Goal: Task Accomplishment & Management: Use online tool/utility

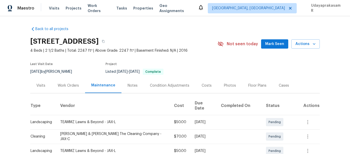
scroll to position [51, 0]
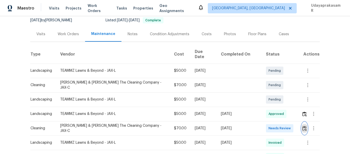
click at [302, 127] on button "button" at bounding box center [305, 128] width 6 height 12
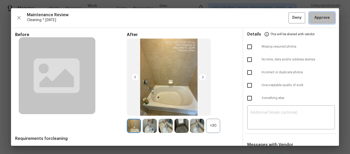
click at [315, 17] on span "Approve" at bounding box center [322, 18] width 15 height 6
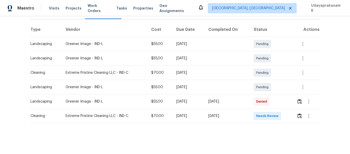
scroll to position [78, 0]
click at [299, 115] on button "button" at bounding box center [300, 116] width 6 height 12
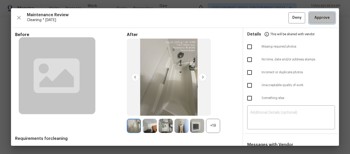
click at [323, 17] on span "Approve" at bounding box center [322, 18] width 15 height 6
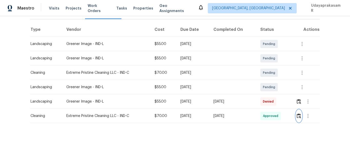
scroll to position [0, 0]
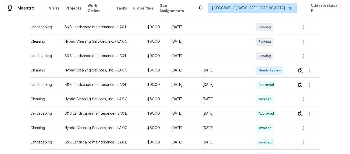
scroll to position [103, 0]
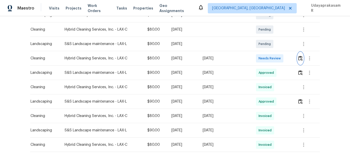
click at [299, 57] on img "button" at bounding box center [301, 58] width 4 height 5
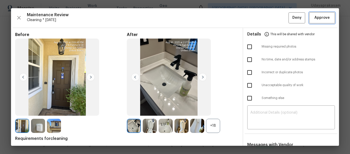
click at [318, 17] on span "Approve" at bounding box center [322, 18] width 15 height 6
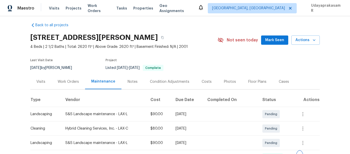
scroll to position [0, 0]
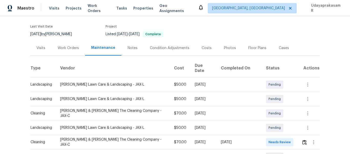
scroll to position [77, 0]
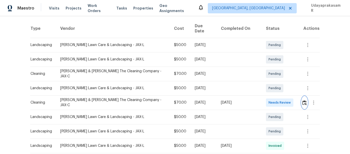
click at [303, 100] on img "button" at bounding box center [305, 102] width 4 height 5
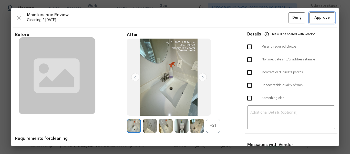
click at [321, 19] on span "Approve" at bounding box center [322, 18] width 15 height 6
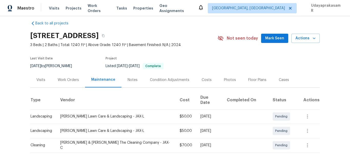
scroll to position [0, 0]
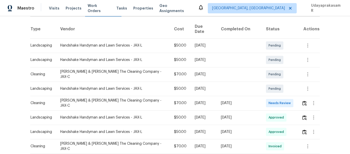
scroll to position [77, 0]
click at [303, 100] on img "button" at bounding box center [305, 102] width 4 height 5
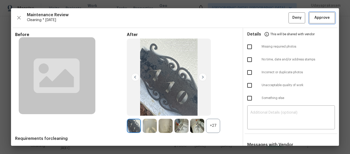
click at [323, 18] on span "Approve" at bounding box center [322, 18] width 15 height 6
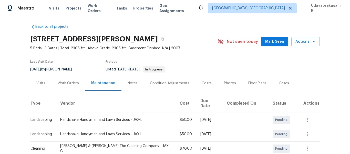
scroll to position [0, 0]
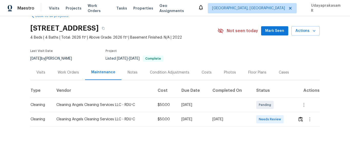
scroll to position [20, 0]
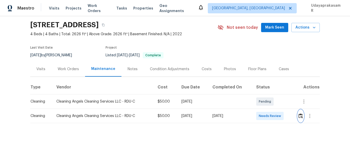
click at [299, 113] on img "button" at bounding box center [301, 115] width 4 height 5
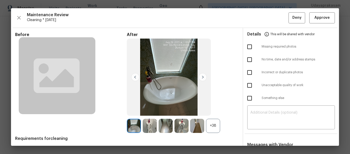
click at [202, 75] on img at bounding box center [203, 77] width 8 height 8
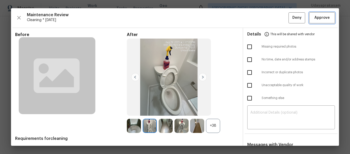
click at [317, 18] on span "Approve" at bounding box center [322, 18] width 15 height 6
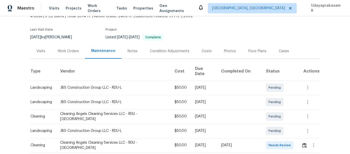
scroll to position [103, 0]
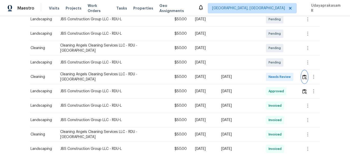
click at [302, 71] on button "button" at bounding box center [305, 77] width 6 height 12
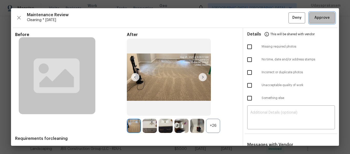
click at [318, 19] on span "Approve" at bounding box center [322, 18] width 15 height 6
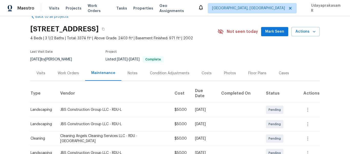
scroll to position [0, 0]
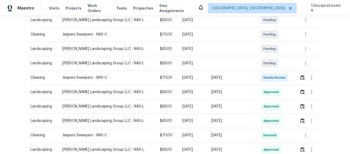
scroll to position [103, 0]
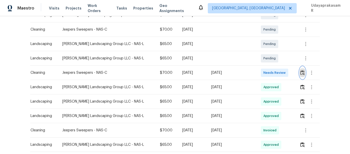
click at [301, 72] on img "button" at bounding box center [303, 72] width 4 height 5
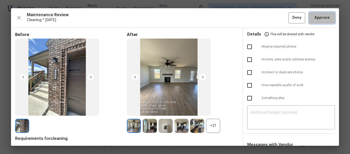
click at [316, 17] on span "Approve" at bounding box center [322, 18] width 15 height 6
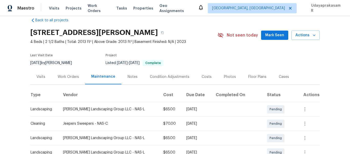
scroll to position [0, 0]
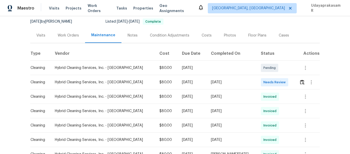
scroll to position [77, 0]
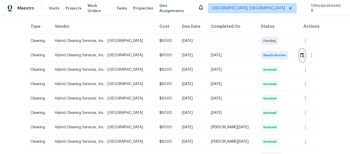
click at [300, 55] on img "button" at bounding box center [302, 55] width 4 height 5
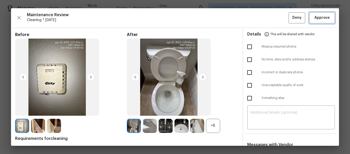
click at [315, 18] on span "Approve" at bounding box center [322, 18] width 15 height 6
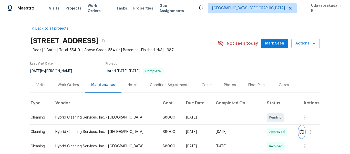
scroll to position [0, 0]
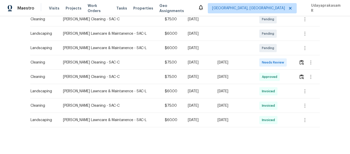
scroll to position [103, 0]
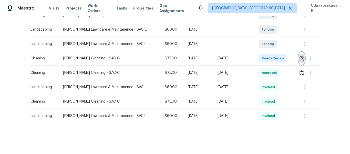
click at [301, 58] on img "button" at bounding box center [302, 58] width 4 height 5
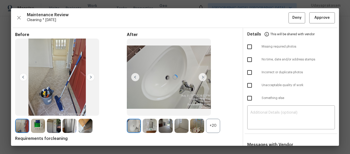
click at [323, 17] on div at bounding box center [175, 76] width 328 height 137
click at [318, 18] on span "Approve" at bounding box center [322, 18] width 15 height 6
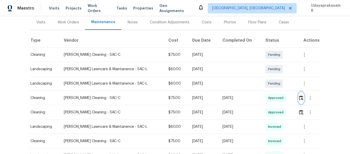
scroll to position [0, 0]
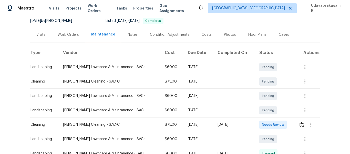
scroll to position [51, 0]
click at [300, 126] on img "button" at bounding box center [302, 123] width 4 height 5
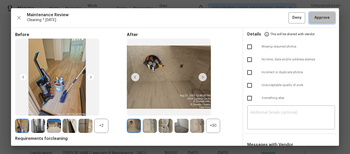
click at [315, 17] on span "Approve" at bounding box center [322, 18] width 15 height 6
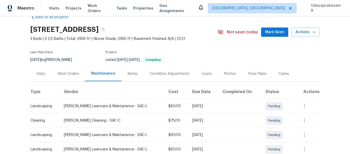
scroll to position [0, 0]
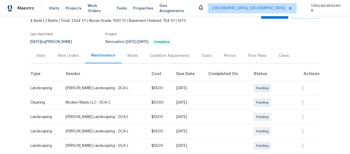
scroll to position [77, 0]
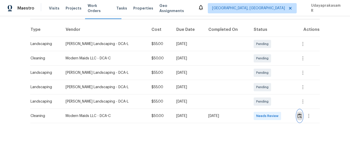
click at [299, 113] on img "button" at bounding box center [300, 115] width 4 height 5
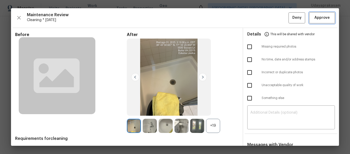
click at [322, 17] on span "Approve" at bounding box center [322, 18] width 15 height 6
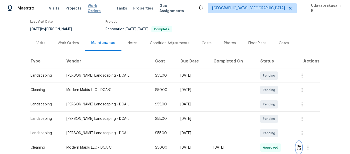
scroll to position [0, 0]
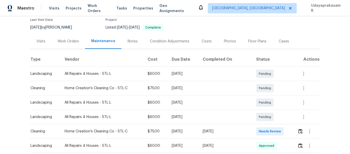
scroll to position [77, 0]
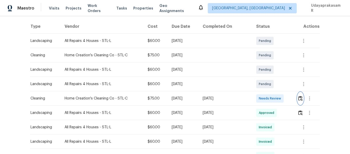
click at [300, 98] on img "button" at bounding box center [301, 98] width 4 height 5
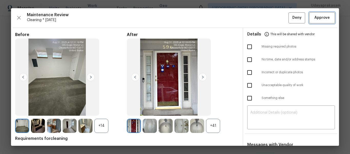
click at [315, 20] on span "Approve" at bounding box center [322, 18] width 15 height 6
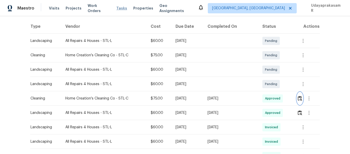
scroll to position [0, 0]
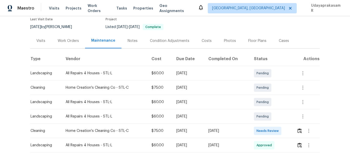
scroll to position [77, 0]
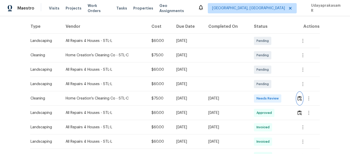
click at [298, 97] on img "button" at bounding box center [300, 98] width 4 height 5
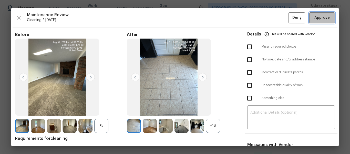
click at [324, 18] on span "Approve" at bounding box center [322, 18] width 15 height 6
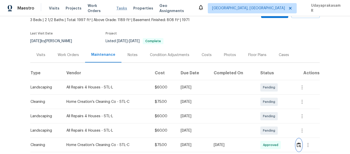
scroll to position [0, 0]
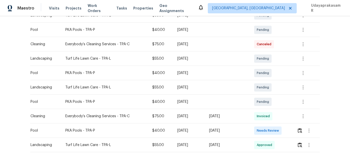
scroll to position [154, 0]
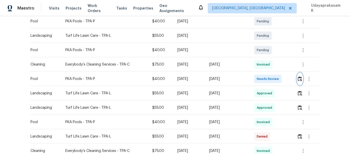
click at [300, 78] on img "button" at bounding box center [300, 78] width 4 height 5
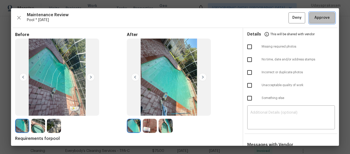
click at [321, 21] on span "Approve" at bounding box center [322, 18] width 15 height 6
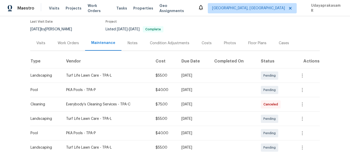
scroll to position [0, 0]
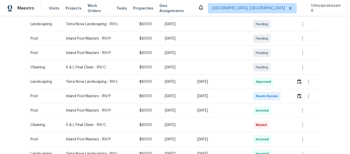
scroll to position [128, 0]
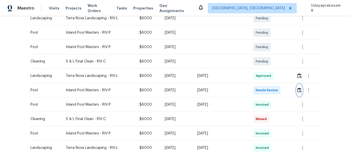
click at [299, 91] on img "button" at bounding box center [300, 89] width 4 height 5
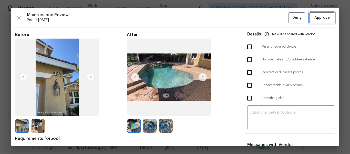
click at [320, 17] on span "Approve" at bounding box center [322, 18] width 15 height 6
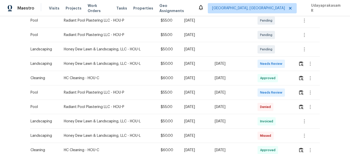
scroll to position [154, 0]
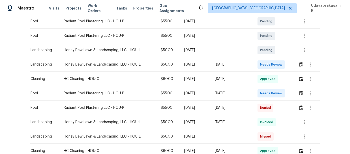
drag, startPoint x: 30, startPoint y: 93, endPoint x: 197, endPoint y: 95, distance: 166.5
click at [197, 95] on tr "Pool Radiant Pool Plastering LLC - HOU-P $55.00 Mon, Aug 25 2025 Sun, Aug 31 20…" at bounding box center [175, 93] width 290 height 14
click at [301, 92] on img "button" at bounding box center [301, 93] width 4 height 5
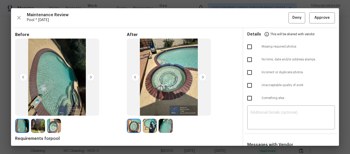
click at [204, 76] on img at bounding box center [203, 77] width 8 height 8
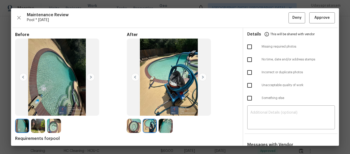
click at [204, 76] on img at bounding box center [203, 77] width 8 height 8
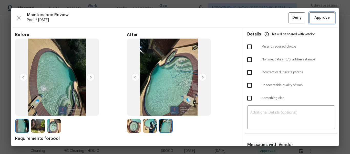
click at [321, 20] on span "Approve" at bounding box center [322, 18] width 15 height 6
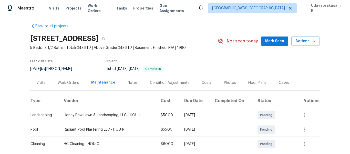
scroll to position [0, 0]
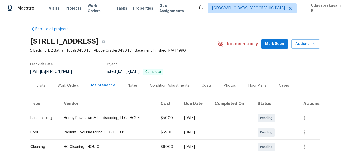
click at [14, 68] on div "Back to all projects 18418 Forest Elms Dr, Spring, TX 77388 5 Beds | 3 1/2 Bath…" at bounding box center [175, 85] width 350 height 138
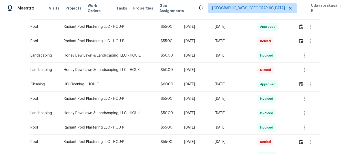
scroll to position [231, 0]
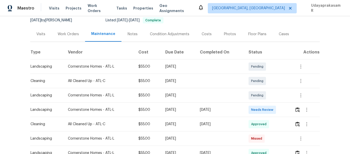
scroll to position [77, 0]
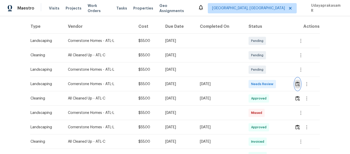
click at [296, 84] on img "button" at bounding box center [298, 83] width 4 height 5
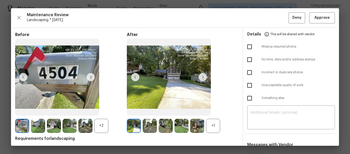
click at [203, 76] on img at bounding box center [203, 77] width 8 height 8
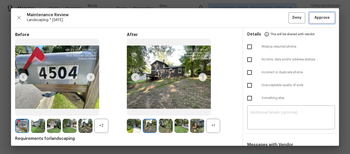
click at [329, 18] on button "Approve" at bounding box center [323, 17] width 26 height 11
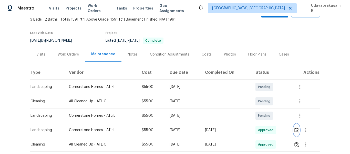
scroll to position [0, 0]
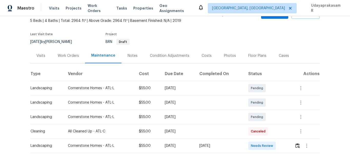
scroll to position [77, 0]
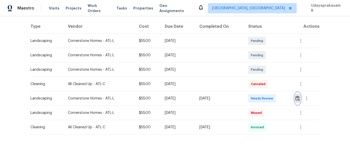
click at [297, 99] on img "button" at bounding box center [298, 98] width 4 height 5
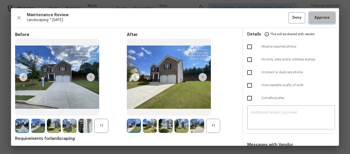
click at [315, 20] on span "Approve" at bounding box center [322, 18] width 15 height 6
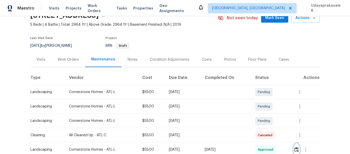
scroll to position [26, 0]
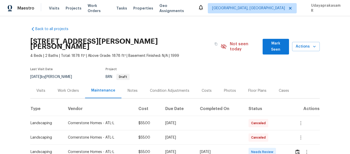
scroll to position [51, 0]
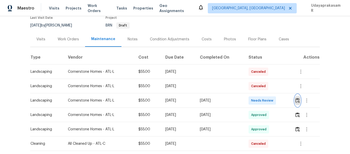
click at [297, 98] on img "button" at bounding box center [298, 100] width 4 height 5
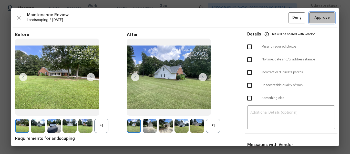
click at [314, 22] on button "Approve" at bounding box center [323, 17] width 26 height 11
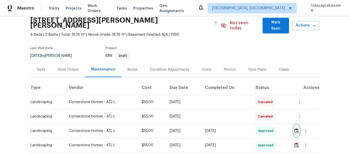
scroll to position [0, 0]
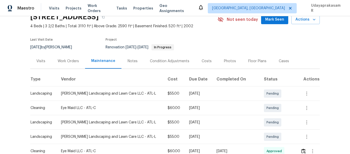
scroll to position [77, 0]
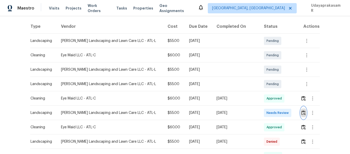
click at [302, 112] on img "button" at bounding box center [304, 112] width 4 height 5
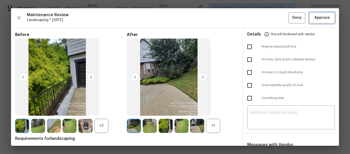
click at [316, 20] on span "Approve" at bounding box center [322, 18] width 15 height 6
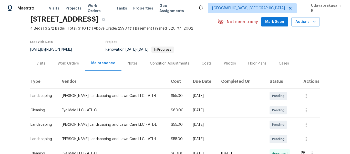
scroll to position [0, 0]
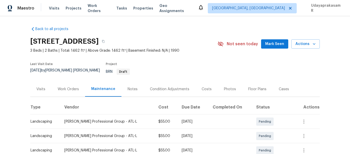
scroll to position [63, 0]
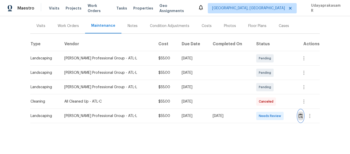
click at [299, 113] on img "button" at bounding box center [301, 115] width 4 height 5
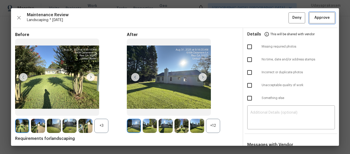
click at [317, 16] on span "Approve" at bounding box center [322, 18] width 15 height 6
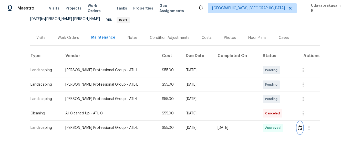
scroll to position [0, 0]
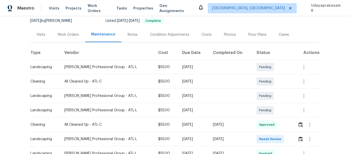
scroll to position [51, 0]
click at [300, 137] on img "button" at bounding box center [301, 138] width 4 height 5
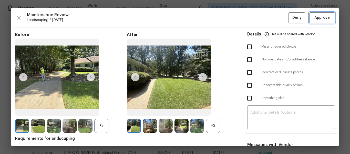
click at [316, 17] on span "Approve" at bounding box center [322, 18] width 15 height 6
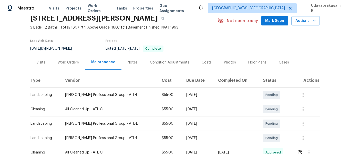
scroll to position [0, 0]
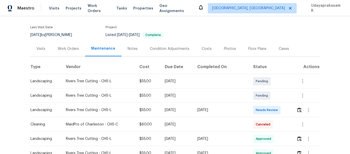
scroll to position [103, 0]
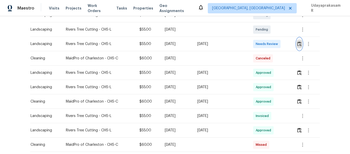
click at [298, 43] on img "button" at bounding box center [300, 43] width 4 height 5
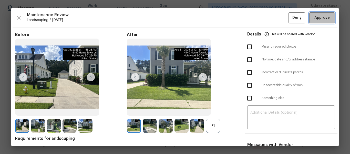
click at [325, 18] on span "Approve" at bounding box center [322, 18] width 15 height 6
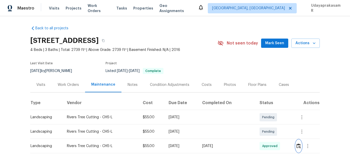
scroll to position [0, 0]
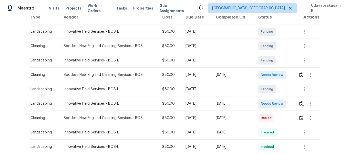
scroll to position [77, 0]
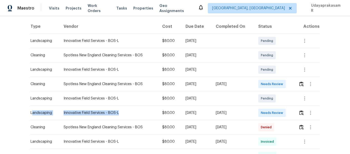
drag, startPoint x: 30, startPoint y: 112, endPoint x: 141, endPoint y: 115, distance: 111.1
click at [141, 115] on tr "Landscaping Innovative Field Services - BOS-L $80.00 [DATE] [DATE] Needs Review" at bounding box center [175, 112] width 290 height 14
click at [302, 113] on img "button" at bounding box center [302, 112] width 4 height 5
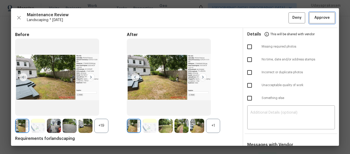
click at [324, 15] on span "Approve" at bounding box center [322, 18] width 15 height 6
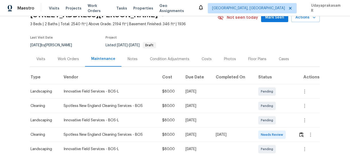
scroll to position [0, 0]
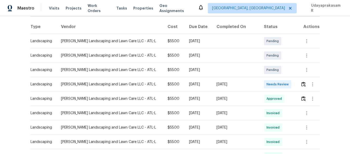
scroll to position [77, 0]
click at [302, 84] on img "button" at bounding box center [304, 83] width 4 height 5
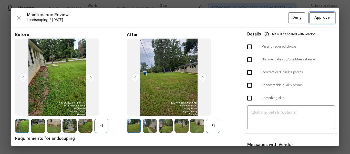
click at [319, 17] on span "Approve" at bounding box center [322, 18] width 15 height 6
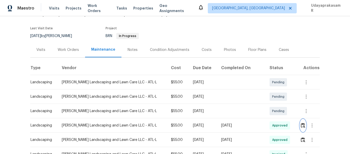
scroll to position [0, 0]
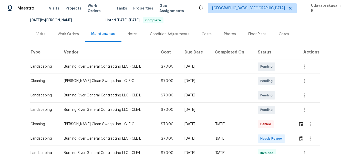
scroll to position [77, 0]
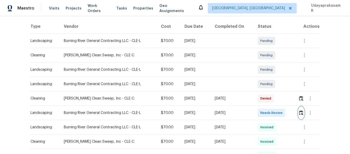
click at [299, 111] on img "button" at bounding box center [301, 112] width 4 height 5
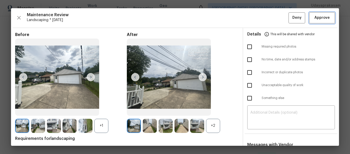
click at [317, 18] on span "Approve" at bounding box center [322, 18] width 15 height 6
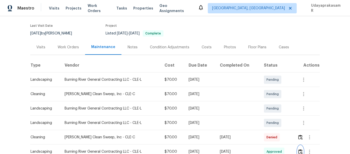
scroll to position [26, 0]
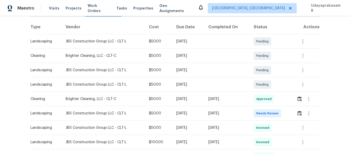
scroll to position [77, 0]
click at [298, 112] on img "button" at bounding box center [300, 112] width 4 height 5
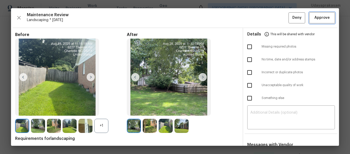
click at [317, 17] on span "Approve" at bounding box center [322, 18] width 15 height 6
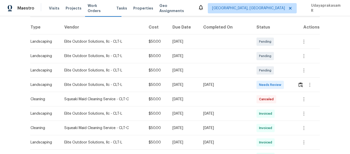
scroll to position [77, 0]
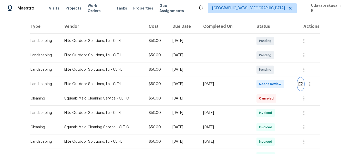
click at [300, 85] on img "button" at bounding box center [301, 83] width 4 height 5
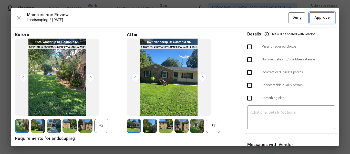
click at [318, 18] on span "Approve" at bounding box center [322, 18] width 15 height 6
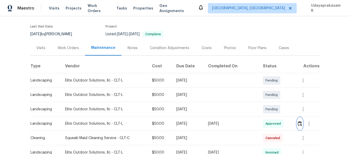
scroll to position [0, 0]
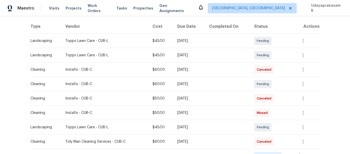
scroll to position [154, 0]
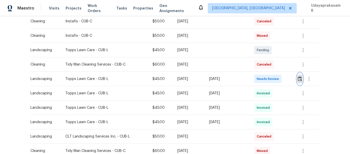
click at [298, 80] on img "button" at bounding box center [300, 78] width 4 height 5
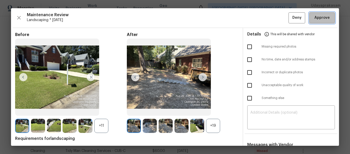
click at [321, 18] on span "Approve" at bounding box center [322, 18] width 15 height 6
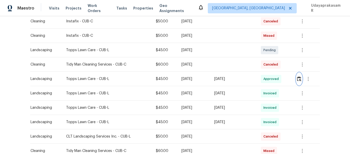
scroll to position [51, 0]
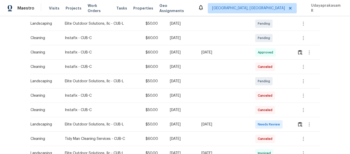
scroll to position [103, 0]
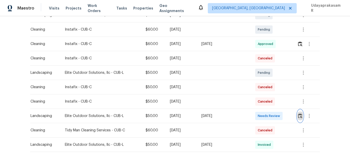
click at [299, 116] on img "button" at bounding box center [300, 115] width 4 height 5
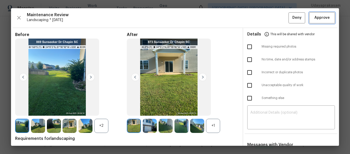
click at [325, 19] on span "Approve" at bounding box center [322, 18] width 15 height 6
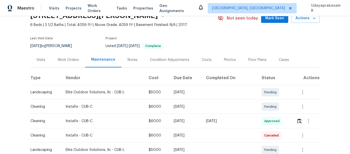
scroll to position [0, 0]
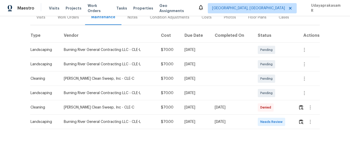
scroll to position [77, 0]
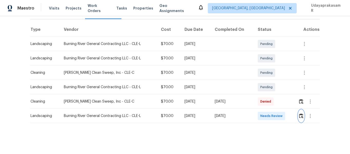
click at [299, 115] on img "button" at bounding box center [301, 115] width 4 height 5
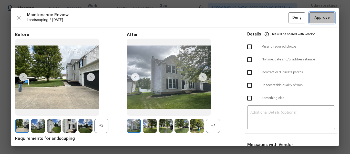
click at [318, 16] on span "Approve" at bounding box center [322, 18] width 15 height 6
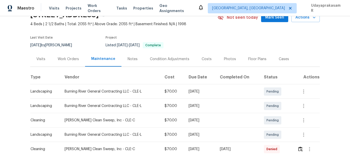
scroll to position [51, 0]
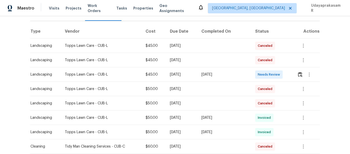
scroll to position [77, 0]
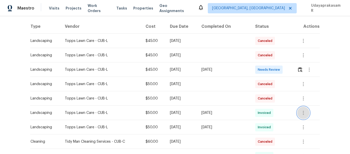
click at [305, 114] on icon "button" at bounding box center [304, 113] width 6 height 6
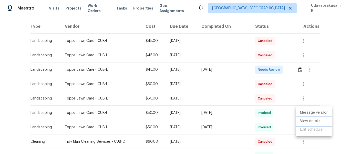
click at [307, 123] on li "View details" at bounding box center [314, 121] width 36 height 8
click at [327, 43] on div at bounding box center [175, 77] width 350 height 154
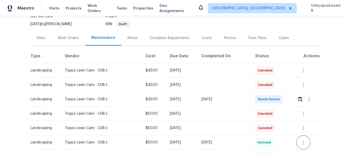
scroll to position [51, 0]
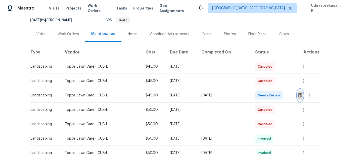
click at [298, 94] on button "button" at bounding box center [301, 95] width 6 height 12
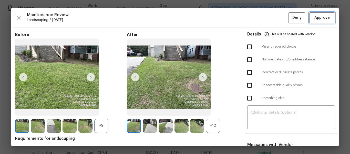
click at [319, 19] on span "Approve" at bounding box center [322, 18] width 15 height 6
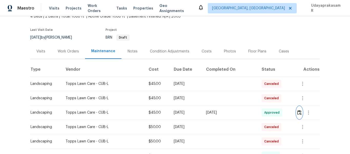
scroll to position [0, 0]
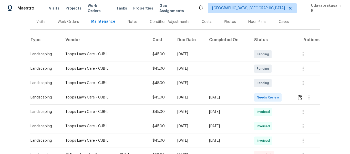
scroll to position [77, 0]
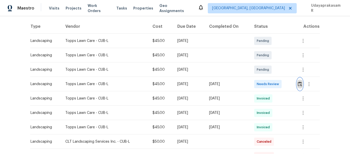
click at [299, 86] on img "button" at bounding box center [300, 83] width 4 height 5
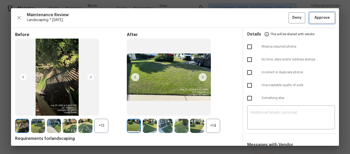
click at [319, 19] on span "Approve" at bounding box center [322, 18] width 15 height 6
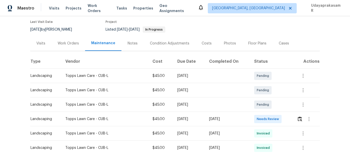
scroll to position [51, 0]
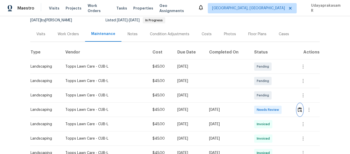
click at [300, 112] on img "button" at bounding box center [300, 109] width 4 height 5
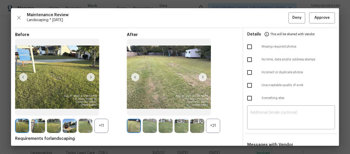
click at [199, 79] on img at bounding box center [203, 77] width 8 height 8
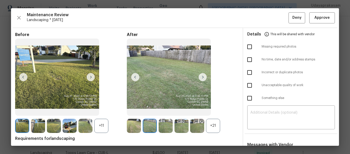
click at [199, 79] on img at bounding box center [203, 77] width 8 height 8
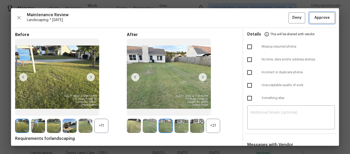
click at [315, 20] on span "Approve" at bounding box center [322, 18] width 15 height 6
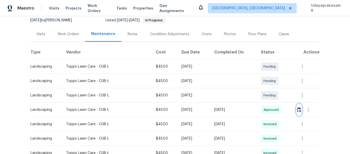
scroll to position [0, 0]
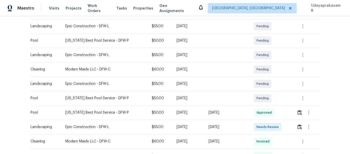
scroll to position [128, 0]
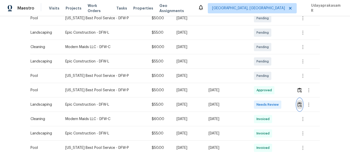
click at [298, 104] on img "button" at bounding box center [300, 104] width 4 height 5
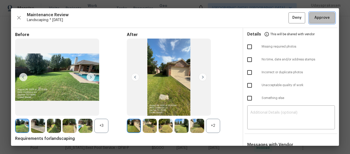
click at [323, 18] on span "Approve" at bounding box center [322, 18] width 15 height 6
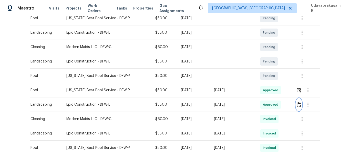
scroll to position [26, 0]
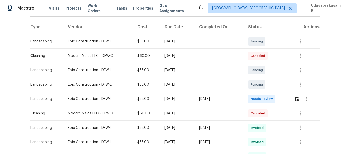
scroll to position [77, 0]
click at [299, 97] on img "button" at bounding box center [298, 98] width 4 height 5
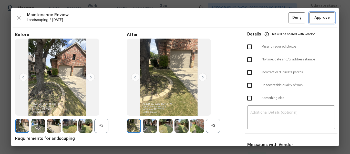
click at [315, 19] on span "Approve" at bounding box center [322, 18] width 15 height 6
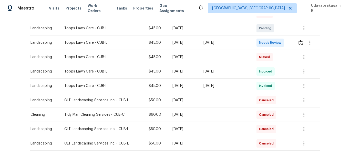
scroll to position [103, 0]
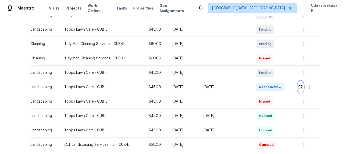
click at [299, 85] on img "button" at bounding box center [301, 86] width 4 height 5
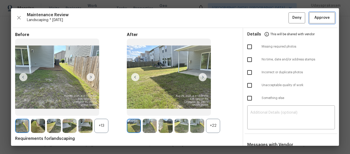
click at [324, 16] on span "Approve" at bounding box center [322, 18] width 15 height 6
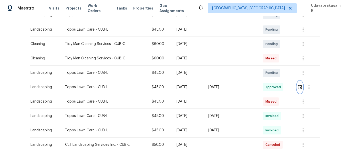
scroll to position [0, 0]
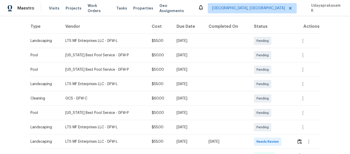
scroll to position [103, 0]
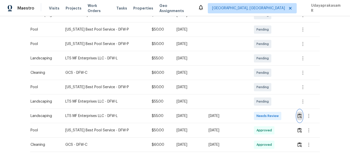
click at [299, 113] on img "button" at bounding box center [300, 115] width 4 height 5
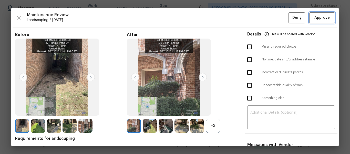
click at [323, 16] on span "Approve" at bounding box center [322, 18] width 15 height 6
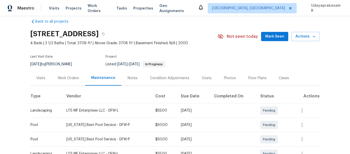
scroll to position [0, 0]
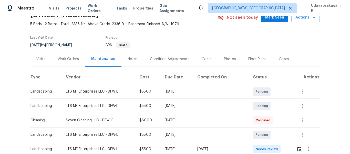
scroll to position [51, 0]
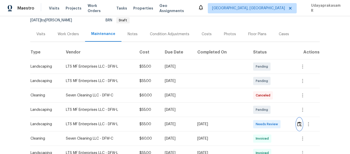
click at [298, 124] on img "button" at bounding box center [300, 123] width 4 height 5
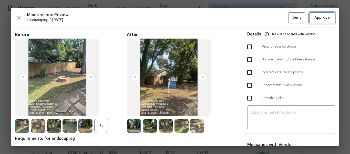
click at [324, 22] on button "Approve" at bounding box center [323, 17] width 26 height 11
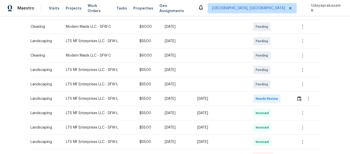
scroll to position [103, 0]
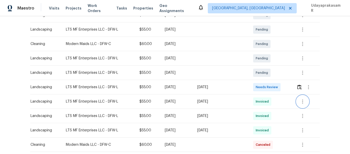
click at [302, 104] on icon "button" at bounding box center [303, 101] width 6 height 6
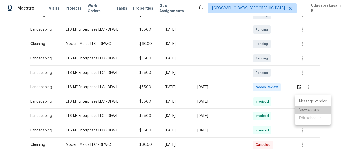
click at [303, 107] on li "View details" at bounding box center [313, 109] width 36 height 8
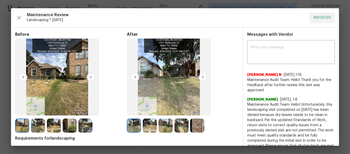
click at [204, 75] on img at bounding box center [203, 77] width 8 height 8
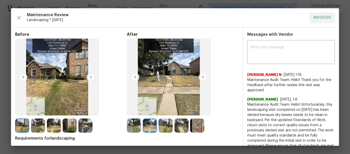
click at [204, 75] on img at bounding box center [203, 77] width 8 height 8
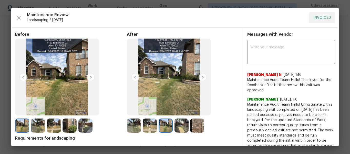
click at [204, 75] on img at bounding box center [203, 77] width 8 height 8
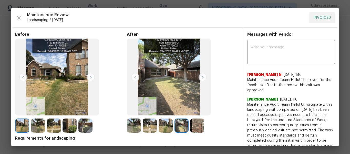
click at [204, 75] on img at bounding box center [203, 77] width 8 height 8
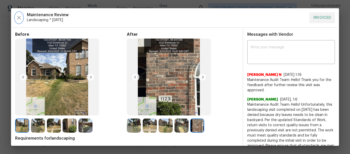
click at [17, 16] on icon "button" at bounding box center [19, 18] width 6 height 6
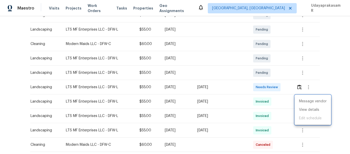
click at [327, 58] on div at bounding box center [175, 77] width 350 height 154
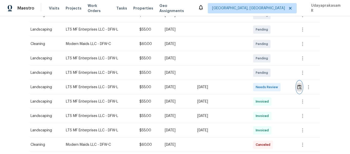
click at [298, 87] on img "button" at bounding box center [300, 86] width 4 height 5
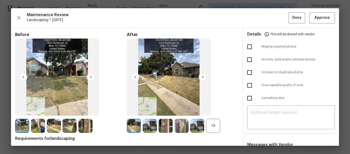
click at [246, 48] on input "checkbox" at bounding box center [250, 46] width 11 height 11
checkbox input "true"
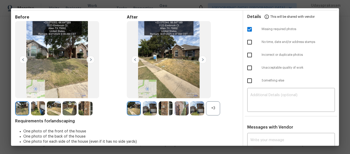
scroll to position [26, 0]
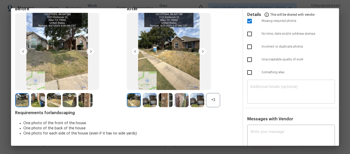
click at [252, 92] on textarea at bounding box center [292, 92] width 82 height 14
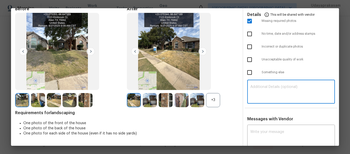
paste textarea "Maintenance Audit Team: Hello! Unfortunately, this landscaping visit completed …"
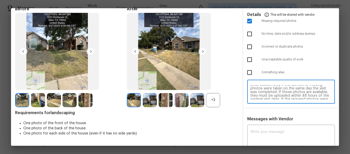
scroll to position [0, 0]
type textarea "Maintenance Audit Team: Hello! Unfortunately, this landscaping visit completed …"
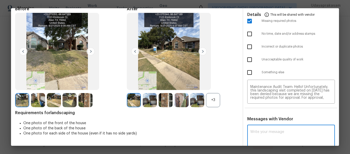
click at [257, 132] on textarea at bounding box center [292, 137] width 82 height 14
paste textarea "Maintenance Audit Team: Hello! Unfortunately, this landscaping visit completed …"
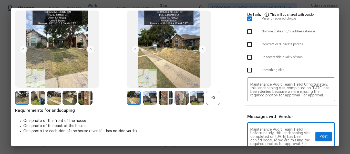
scroll to position [54, 0]
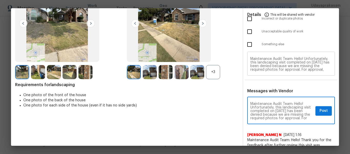
type textarea "Maintenance Audit Team: Hello! Unfortunately, this landscaping visit completed …"
click at [320, 113] on span "Post" at bounding box center [324, 111] width 8 height 6
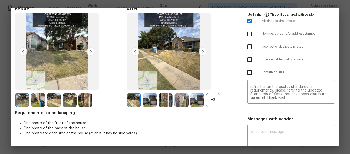
scroll to position [0, 0]
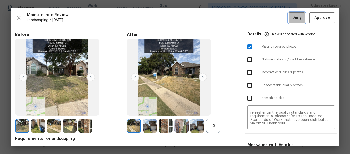
click at [289, 20] on button "Deny" at bounding box center [297, 17] width 17 height 11
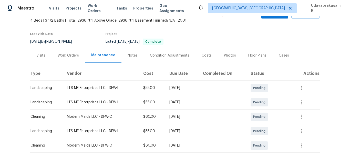
scroll to position [77, 0]
